Goal: Task Accomplishment & Management: Manage account settings

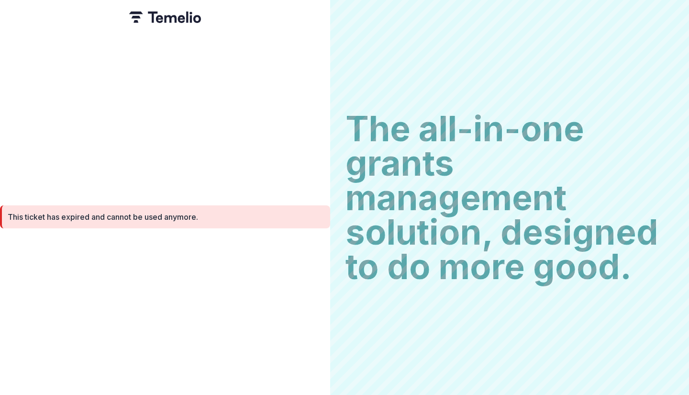
click at [241, 121] on div "This ticket has expired and cannot be used anymore." at bounding box center [165, 197] width 330 height 395
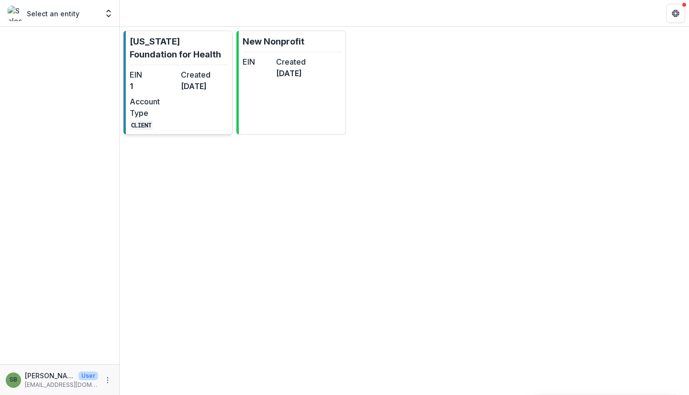
click at [170, 74] on dt "EIN" at bounding box center [153, 74] width 47 height 11
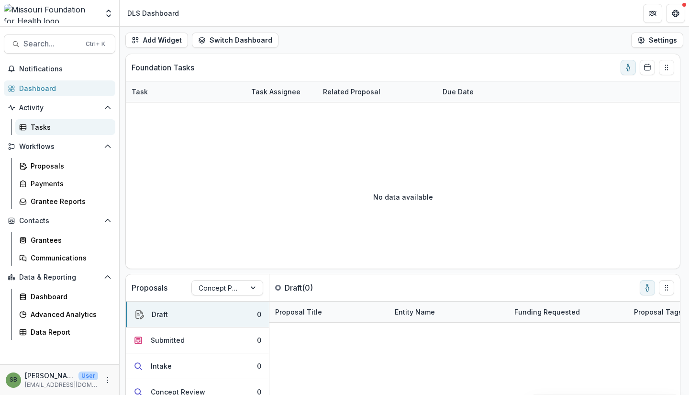
click at [55, 129] on div "Tasks" at bounding box center [69, 127] width 77 height 10
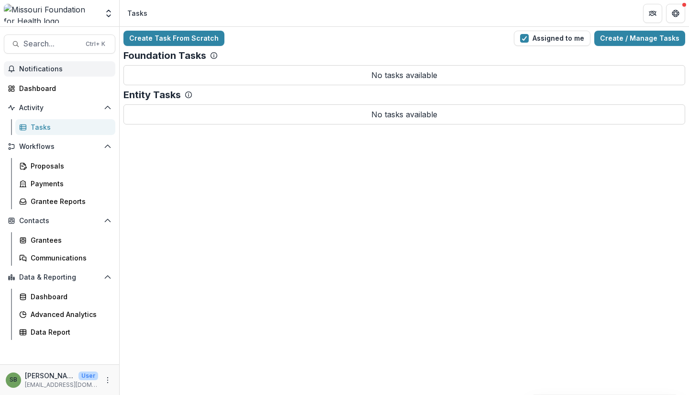
click at [77, 65] on span "Notifications" at bounding box center [65, 69] width 92 height 8
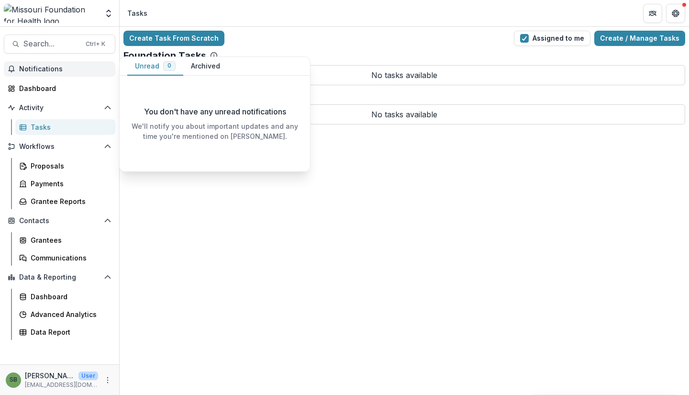
click at [198, 64] on button "Archived" at bounding box center [205, 66] width 44 height 19
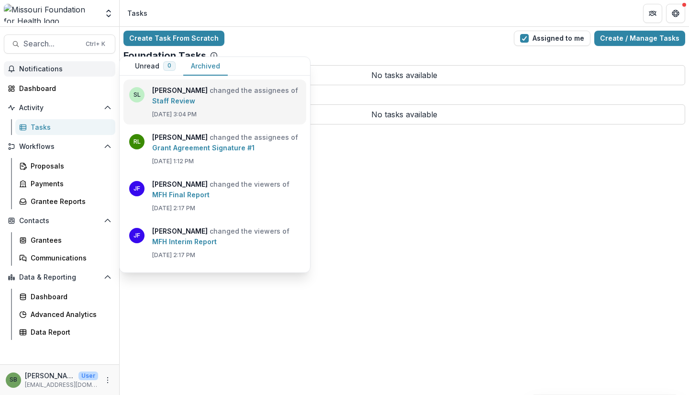
click at [174, 100] on link "Staff Review" at bounding box center [173, 101] width 43 height 8
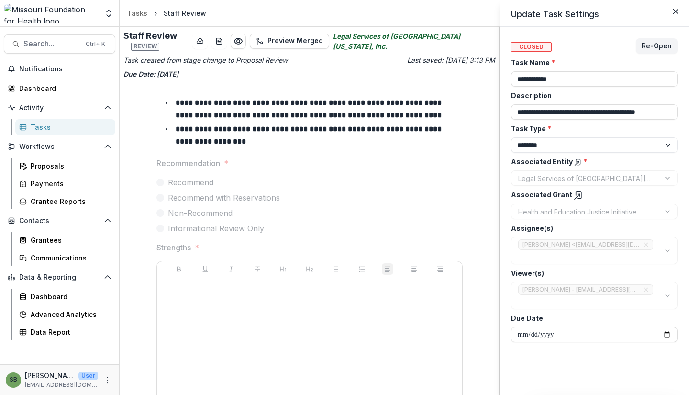
drag, startPoint x: 499, startPoint y: 124, endPoint x: 498, endPoint y: 164, distance: 39.7
click at [498, 164] on div "**********" at bounding box center [344, 197] width 689 height 395
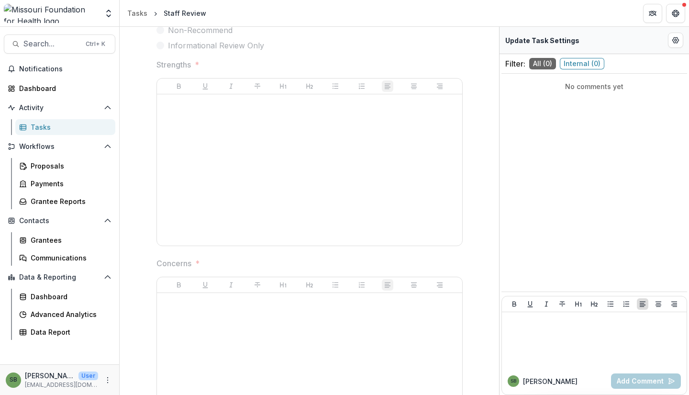
scroll to position [298, 0]
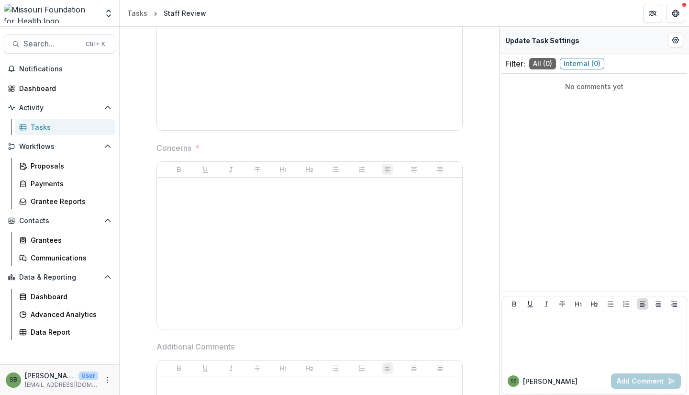
click at [344, 274] on div at bounding box center [309, 252] width 297 height 143
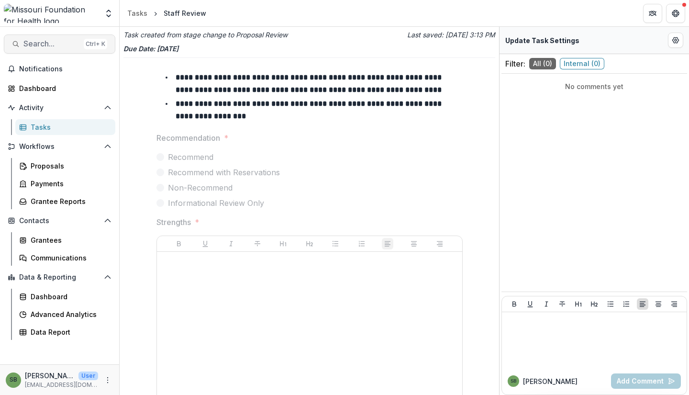
click at [52, 43] on span "Search..." at bounding box center [51, 43] width 56 height 9
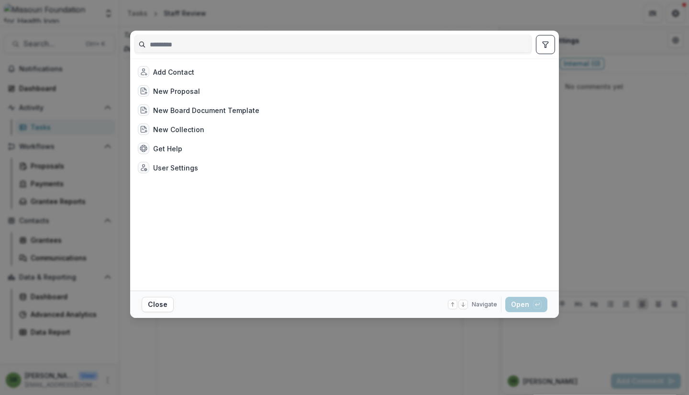
click at [184, 48] on input at bounding box center [332, 44] width 397 height 15
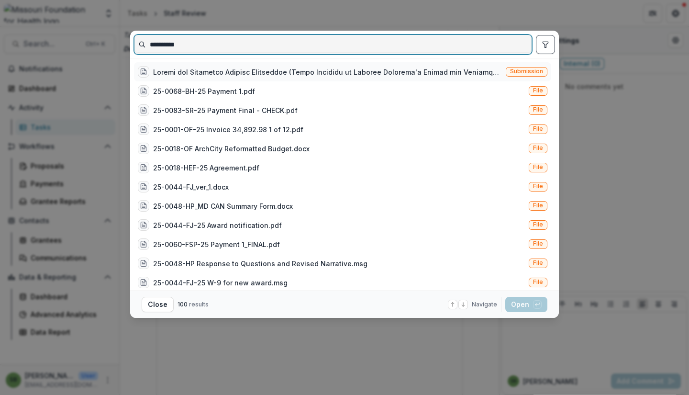
type input "**********"
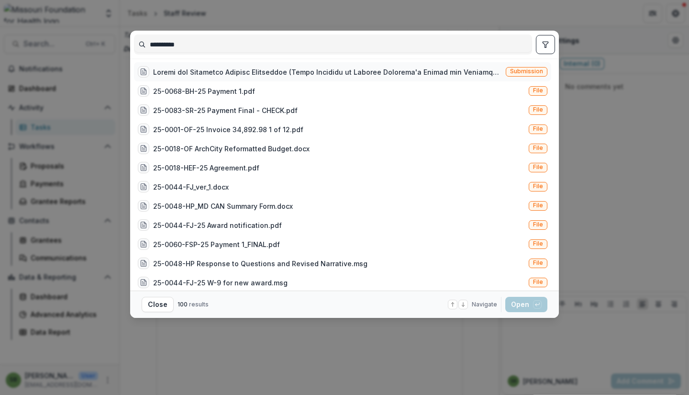
click at [463, 69] on div at bounding box center [327, 72] width 349 height 10
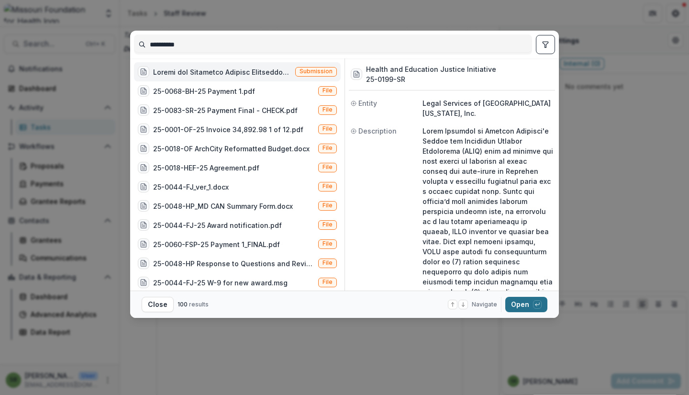
click at [519, 300] on button "Open with enter key" at bounding box center [526, 304] width 42 height 15
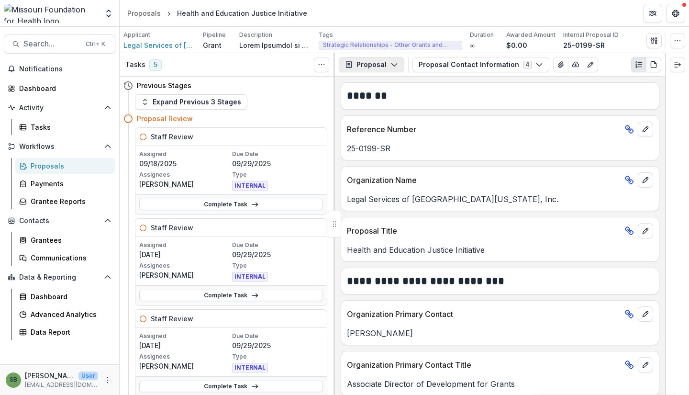
click at [390, 67] on icon "button" at bounding box center [394, 65] width 8 height 8
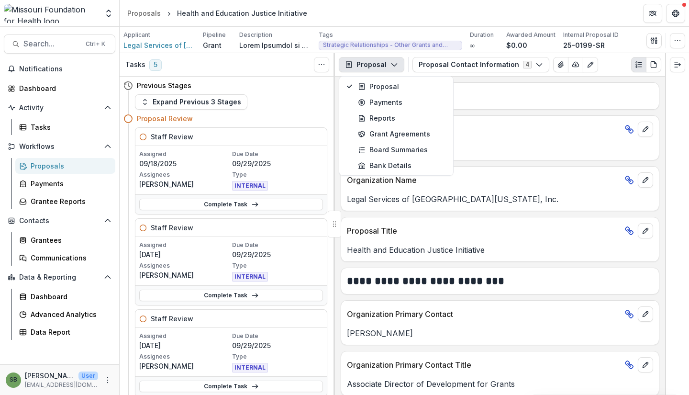
click at [383, 60] on button "Proposal" at bounding box center [372, 64] width 66 height 15
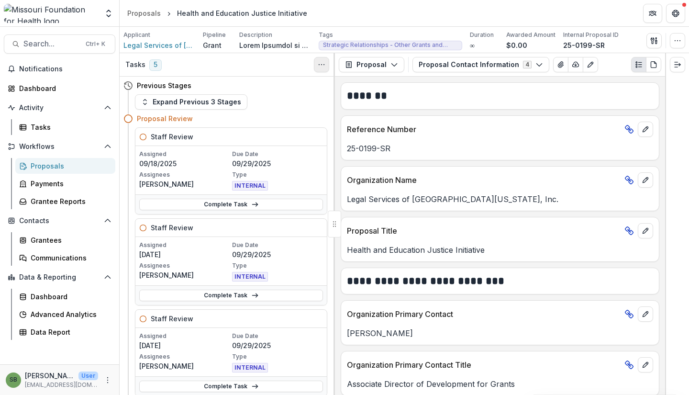
click at [318, 66] on icon "Toggle View Cancelled Tasks" at bounding box center [322, 65] width 8 height 8
click at [558, 66] on icon "View Attached Files" at bounding box center [560, 65] width 5 height 6
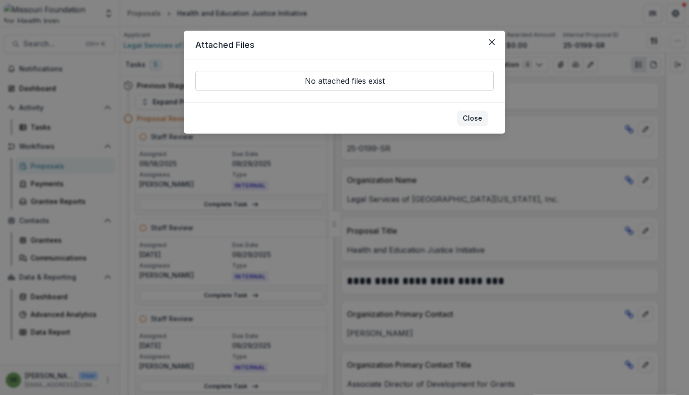
click at [474, 116] on button "Close" at bounding box center [472, 117] width 31 height 15
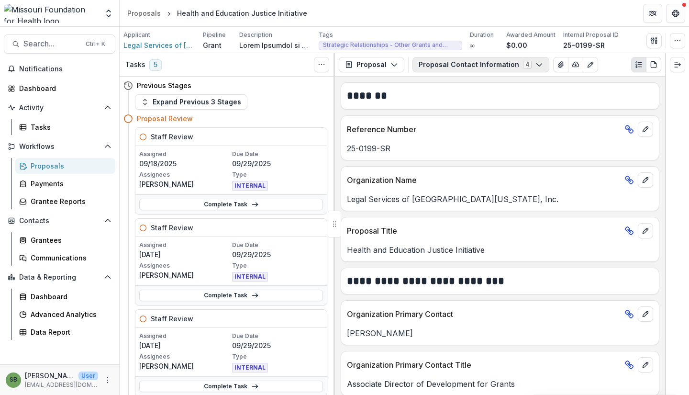
click at [536, 62] on button "Proposal Contact Information 4" at bounding box center [480, 64] width 137 height 15
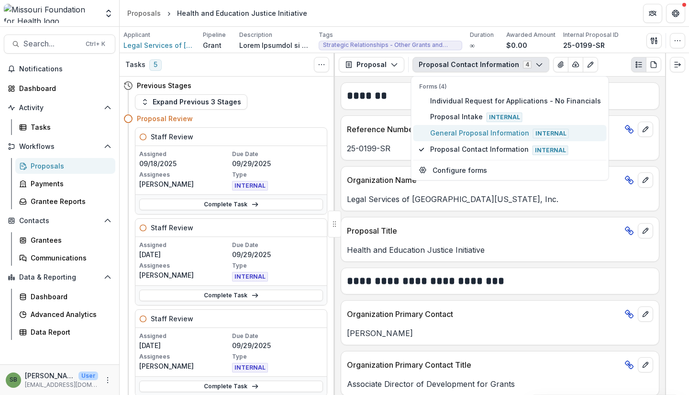
click at [463, 136] on span "General Proposal Information Internal" at bounding box center [515, 133] width 171 height 11
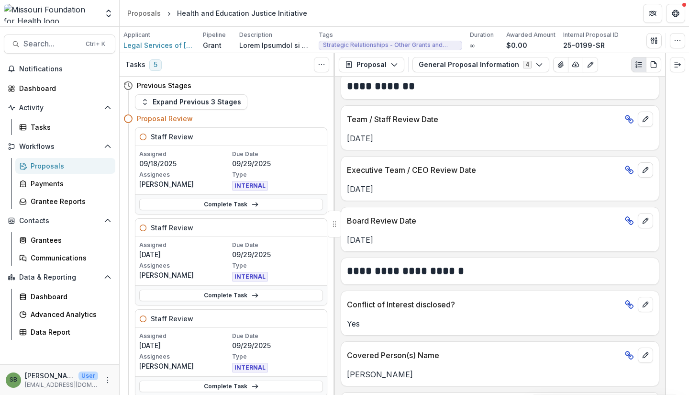
scroll to position [1297, 0]
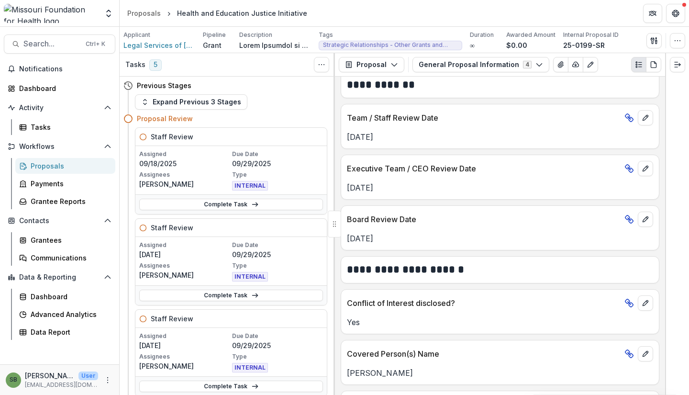
click at [331, 148] on div "Previous Stages Expand Previous 3 Stages Proposal Review Staff Review Assigned …" at bounding box center [227, 236] width 215 height 318
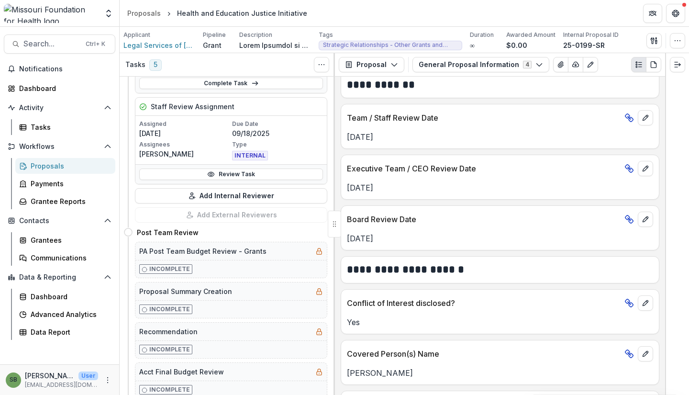
scroll to position [487, 0]
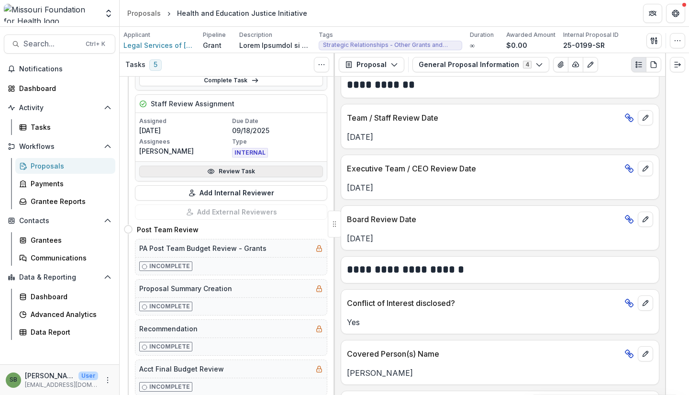
click at [275, 170] on link "Review Task" at bounding box center [231, 170] width 184 height 11
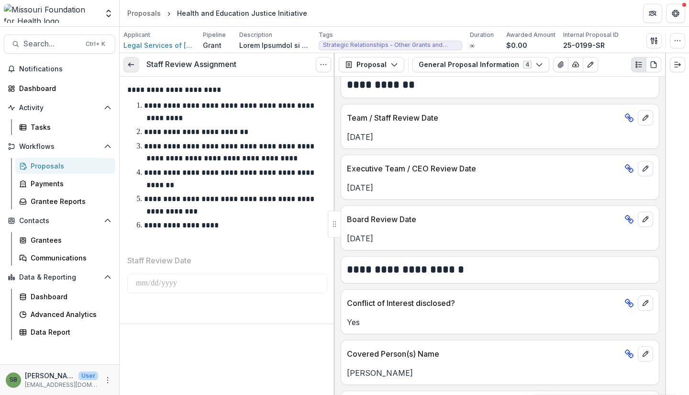
click at [132, 67] on icon at bounding box center [131, 65] width 8 height 8
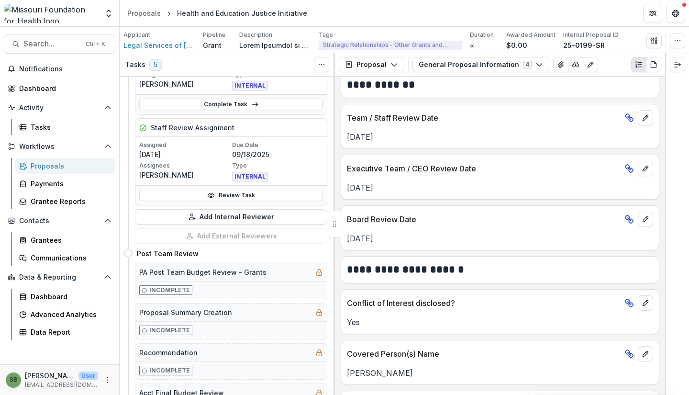
scroll to position [539, 0]
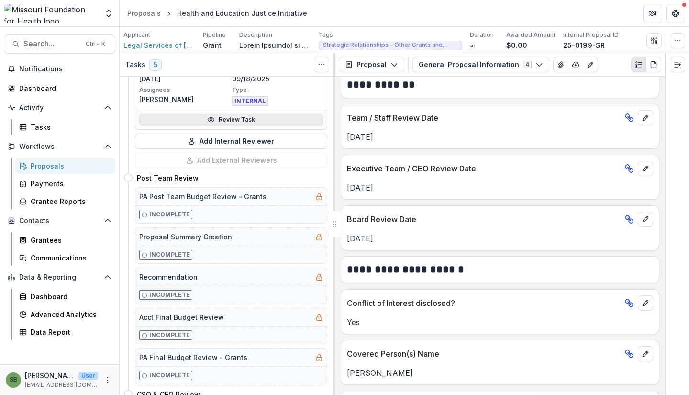
click at [210, 122] on icon at bounding box center [211, 120] width 8 height 8
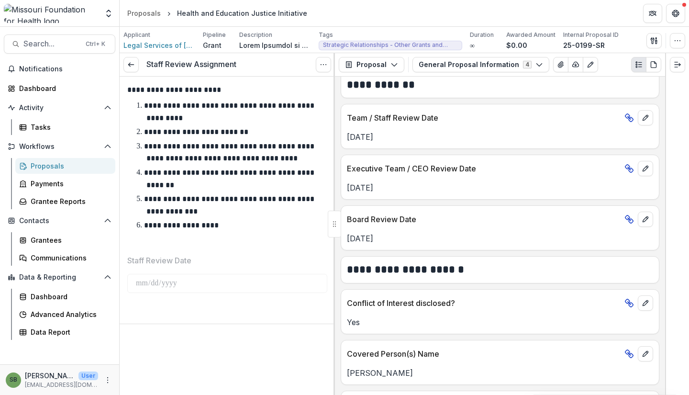
click at [311, 222] on li "**********" at bounding box center [233, 225] width 188 height 12
